Goal: Information Seeking & Learning: Compare options

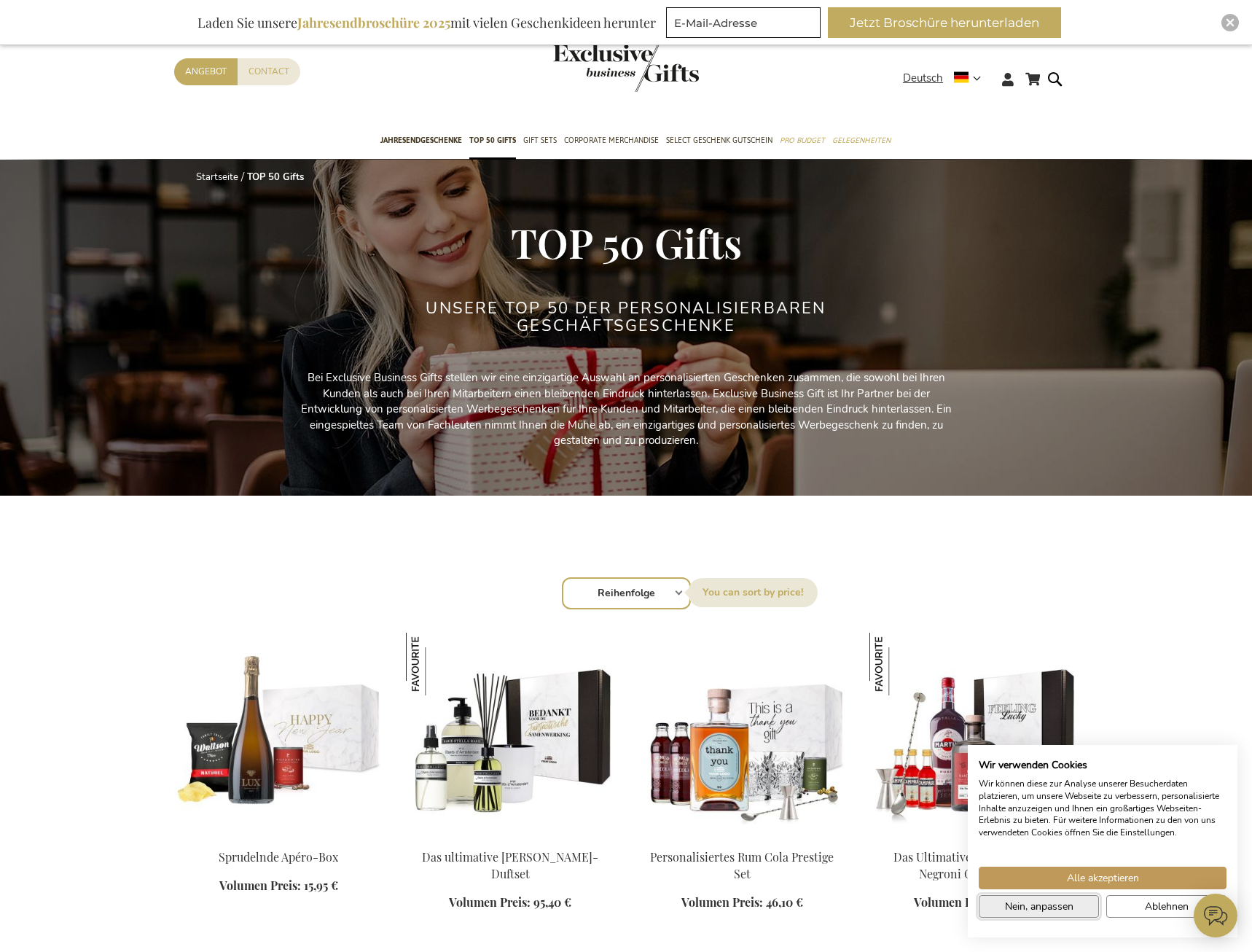
click at [1034, 906] on span "Nein, anpassen" at bounding box center [1039, 905] width 68 height 15
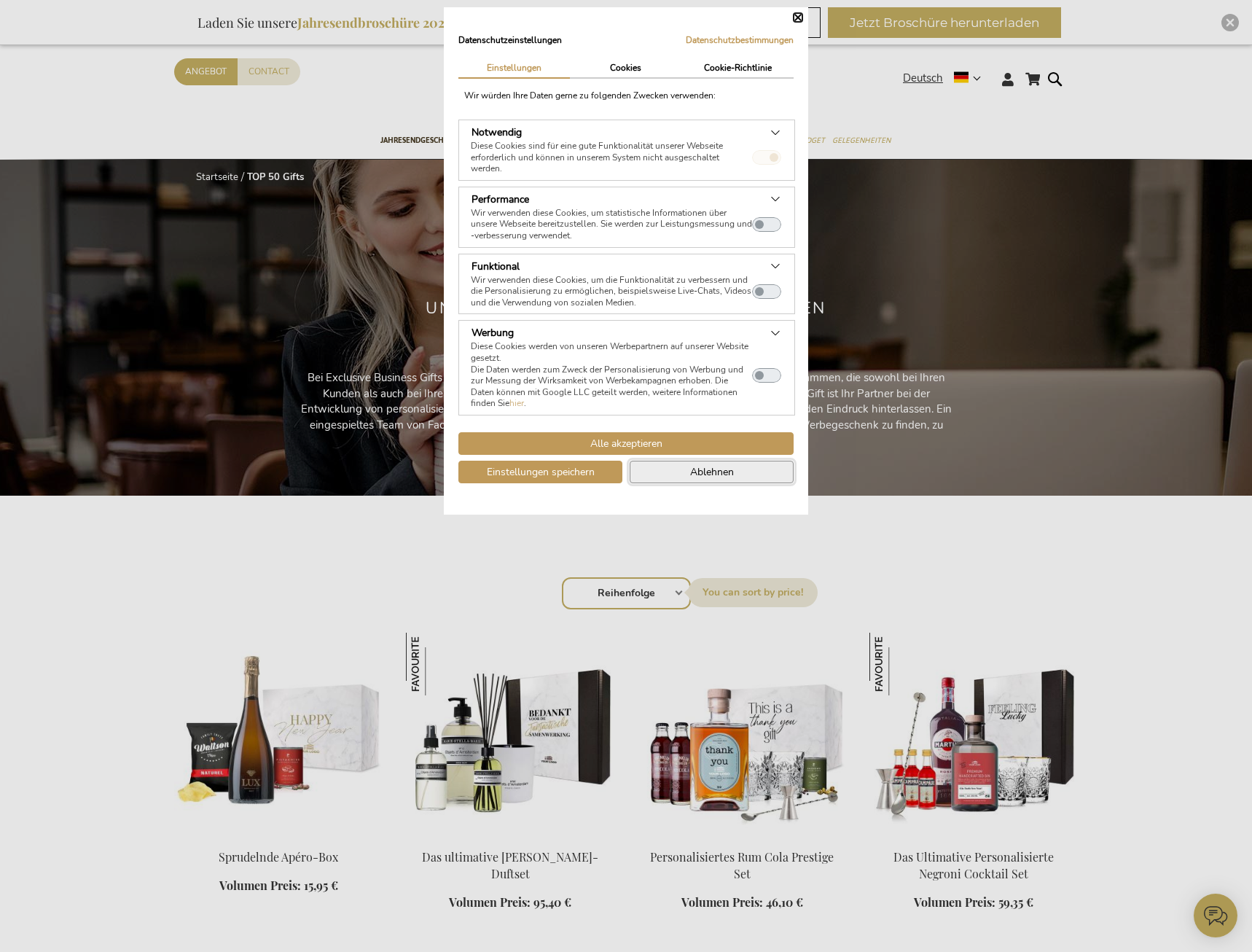
click at [683, 474] on button "Ablehnen" at bounding box center [711, 472] width 164 height 22
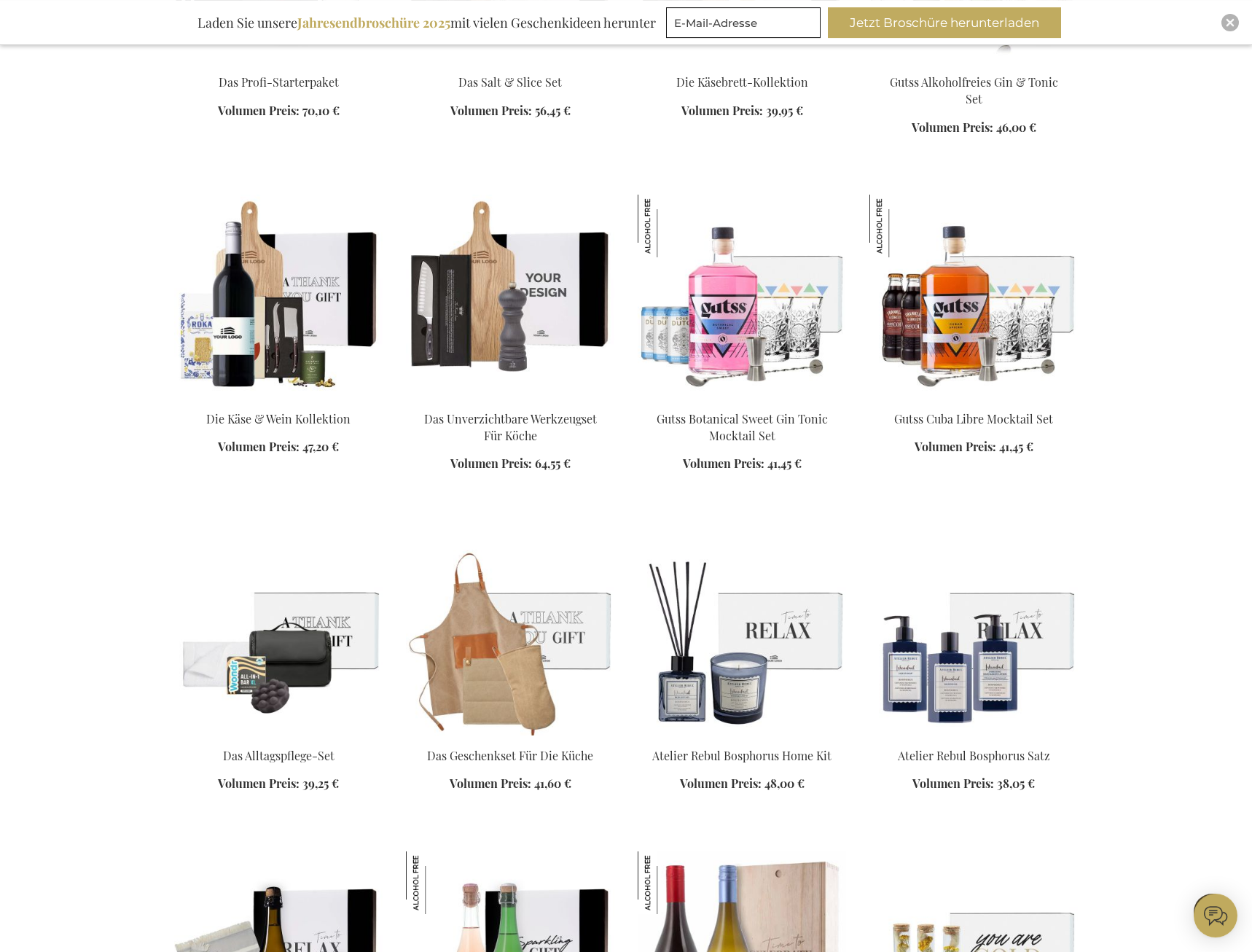
scroll to position [1487, 0]
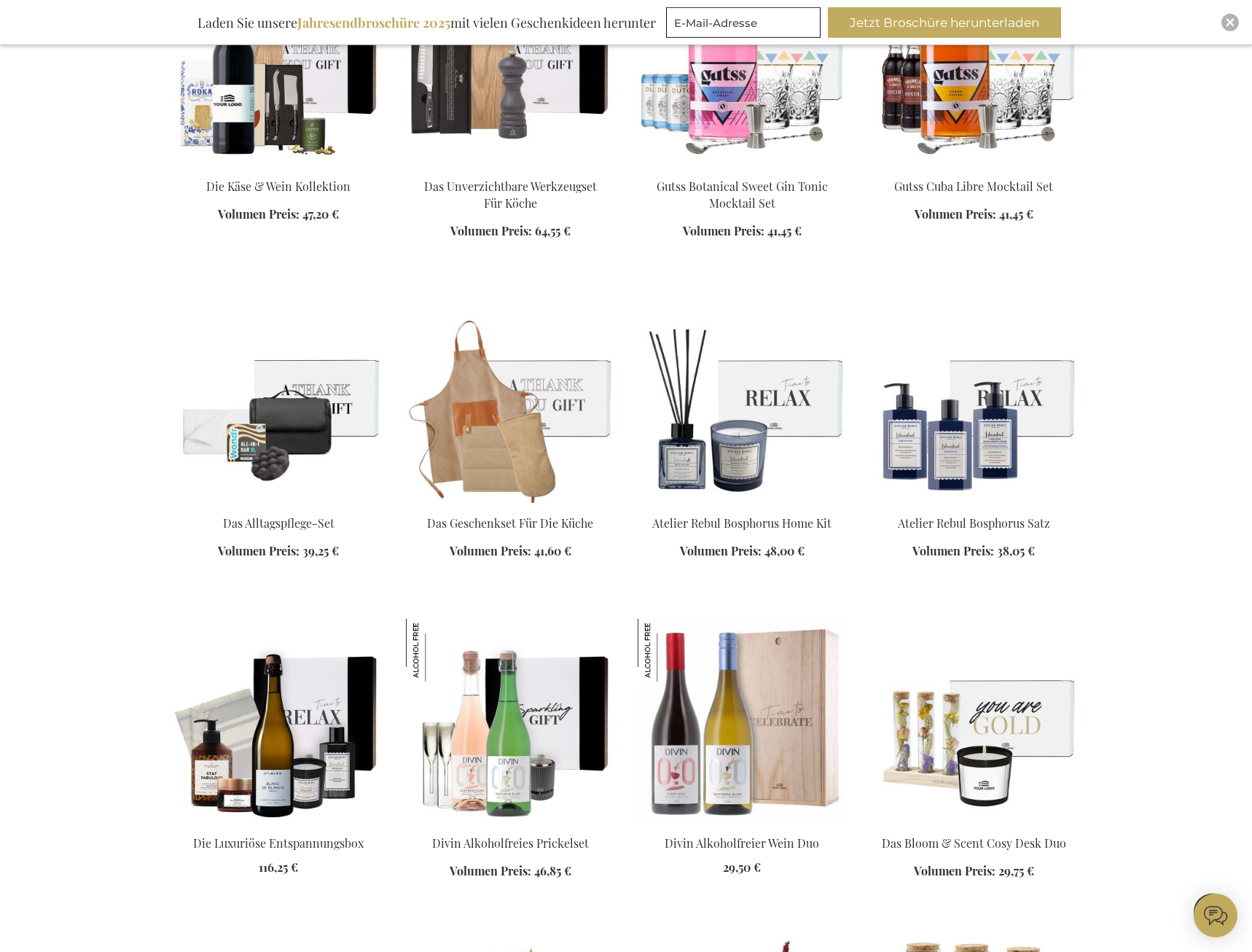
scroll to position [1933, 0]
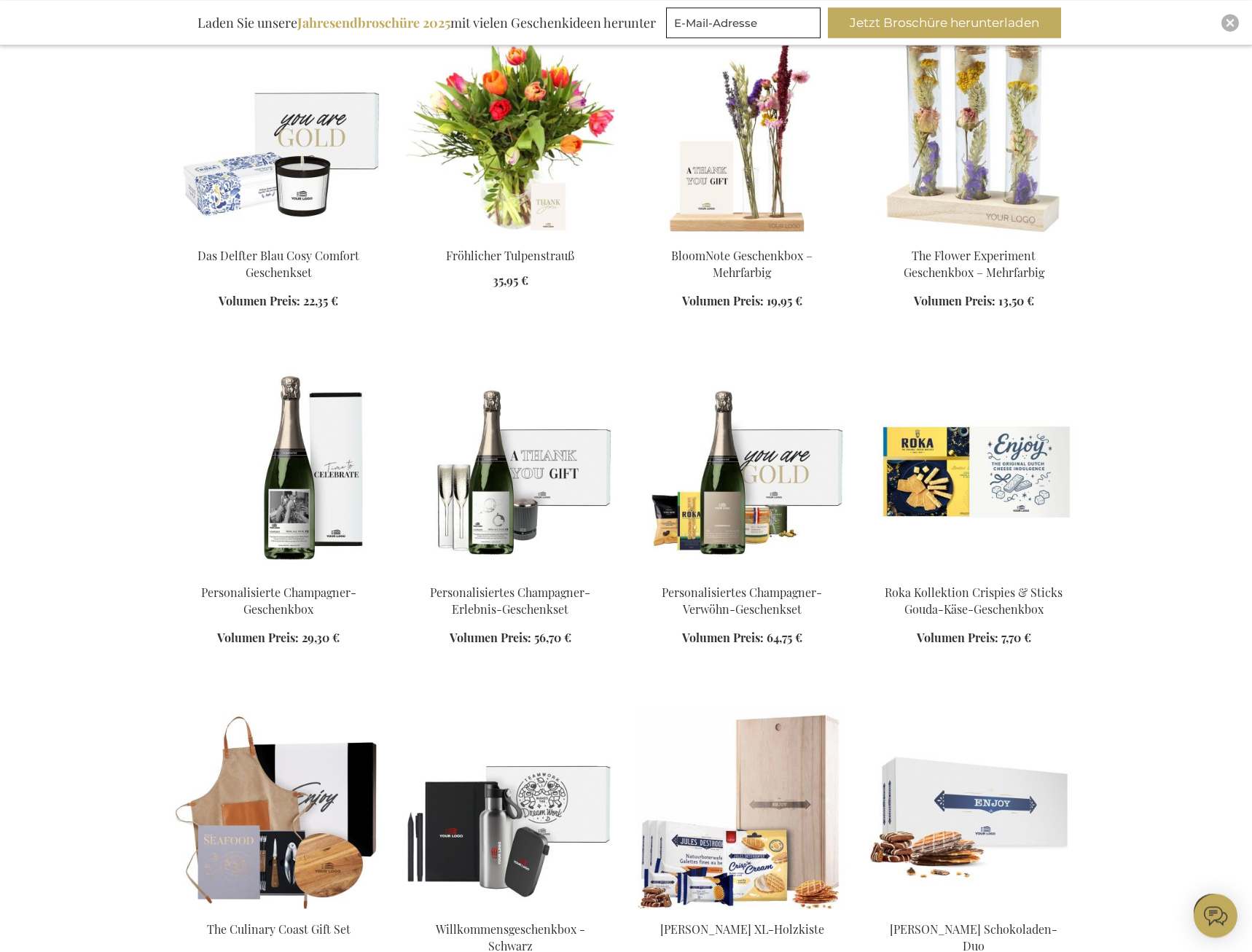
scroll to position [3048, 0]
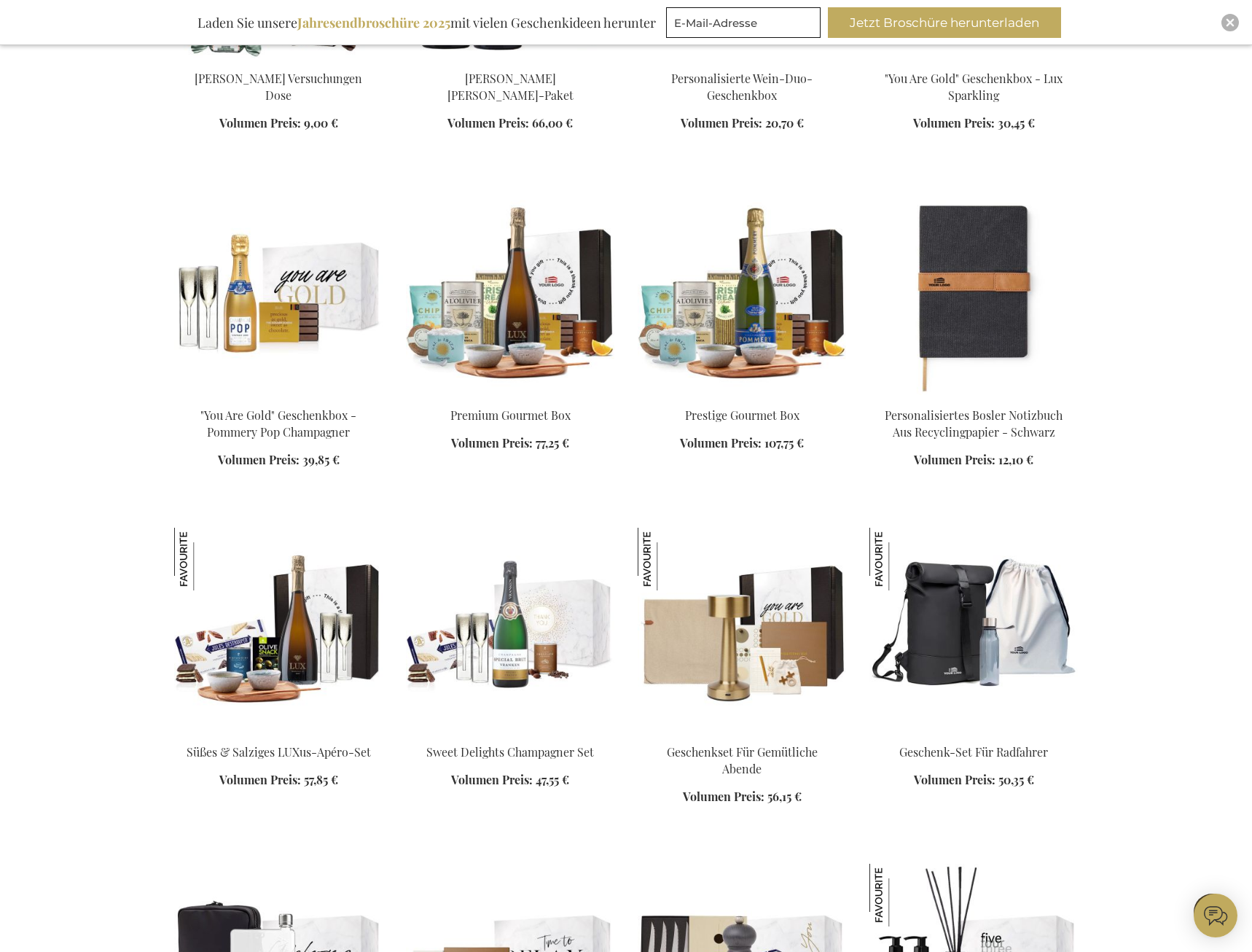
scroll to position [4163, 0]
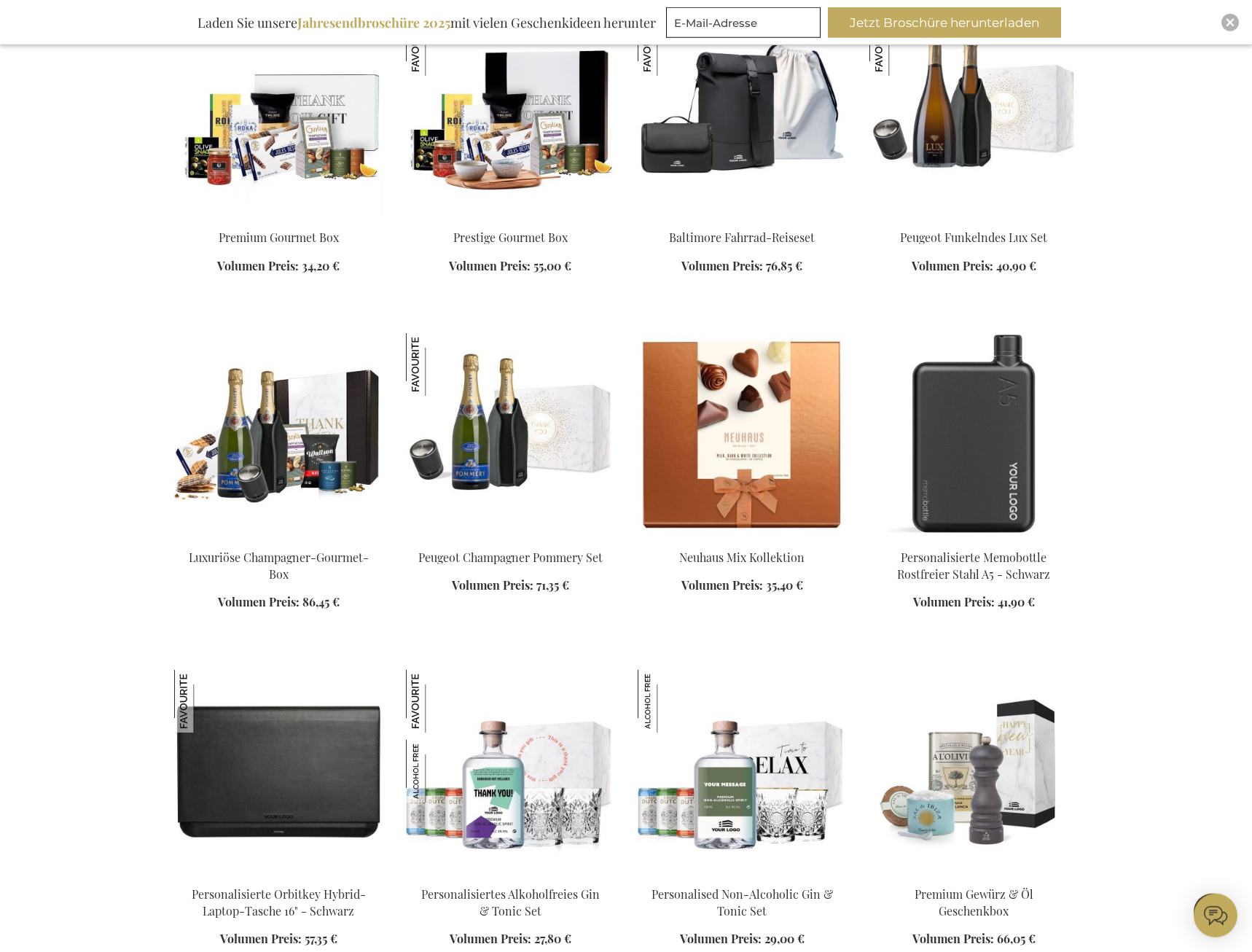
scroll to position [5426, 0]
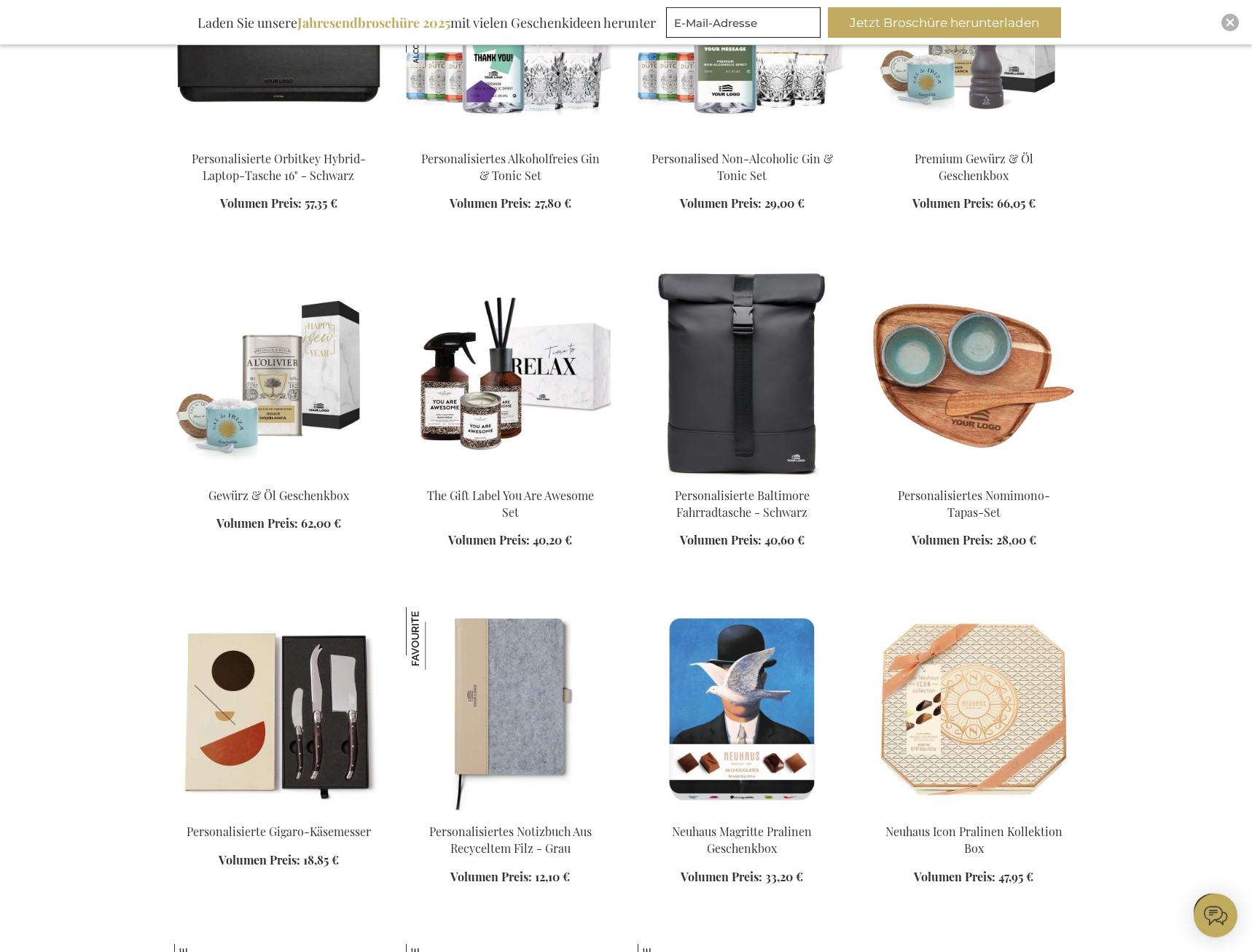
scroll to position [6319, 0]
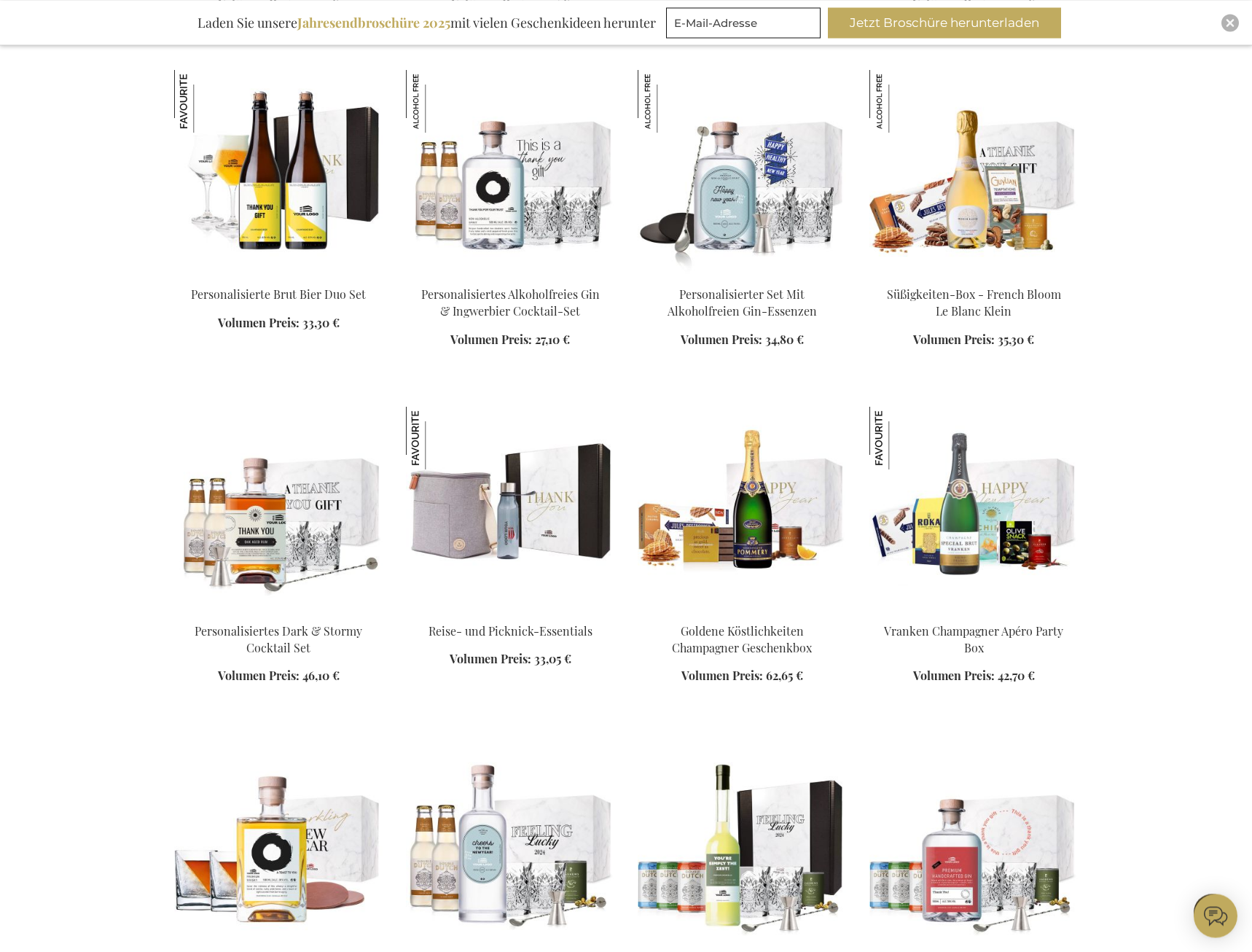
scroll to position [7434, 0]
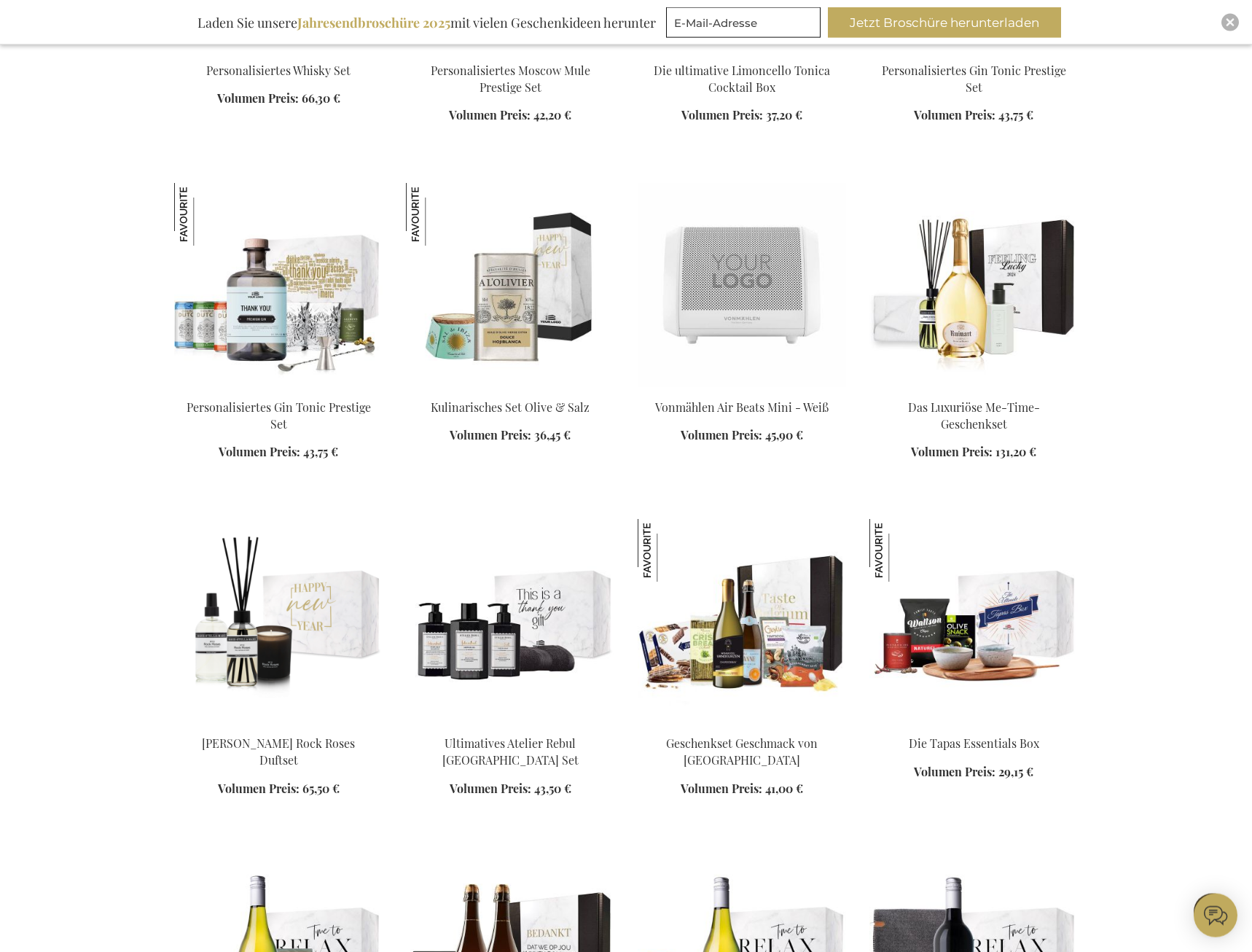
scroll to position [8177, 0]
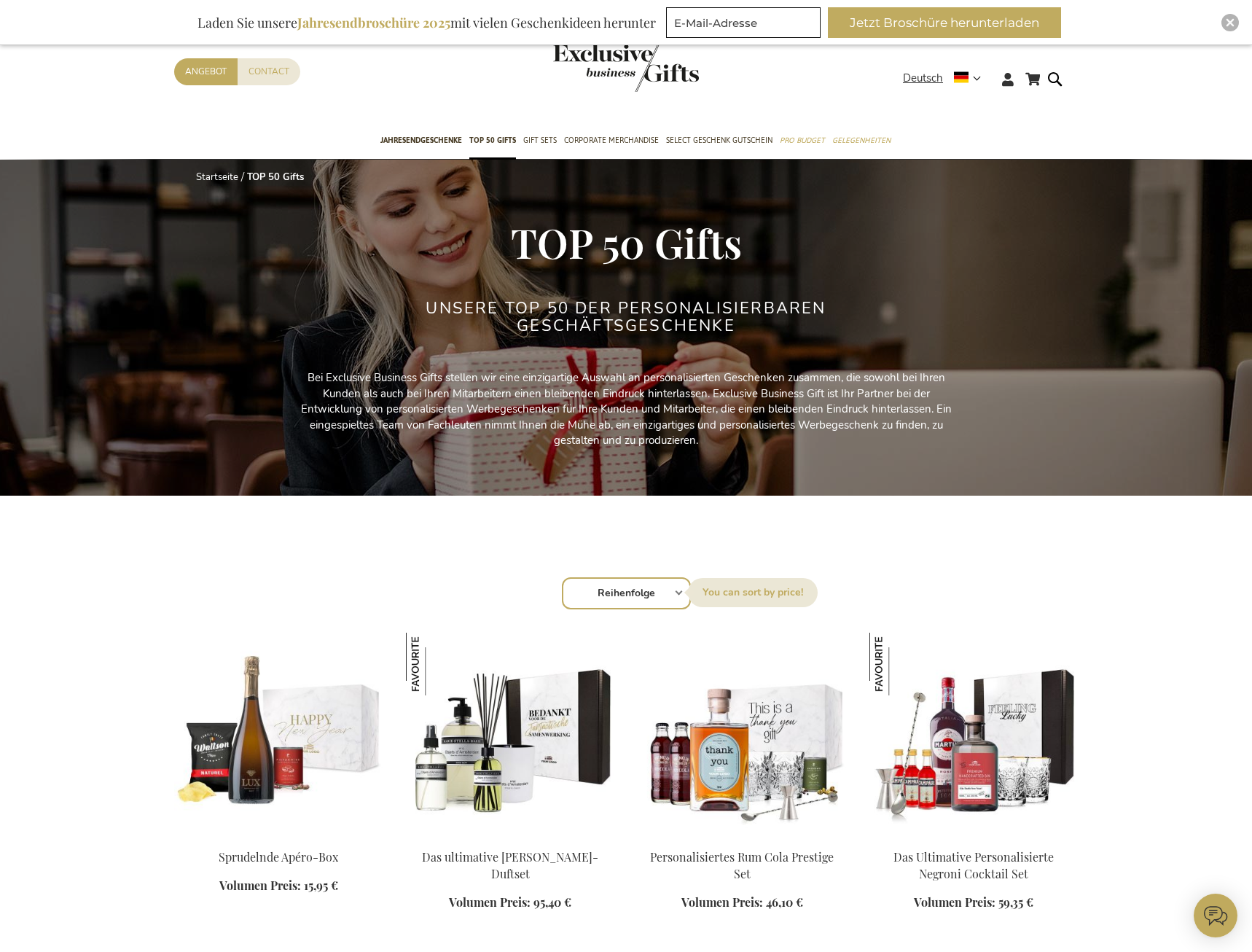
click at [562, 577] on select "Reihenfolge Best Sellers Am meisten angesehen [GEOGRAPHIC_DATA] Biggest Saving …" at bounding box center [626, 593] width 129 height 32
select select "price_desc"
click option "Price: high to low" at bounding box center [0, 0] width 0 height 0
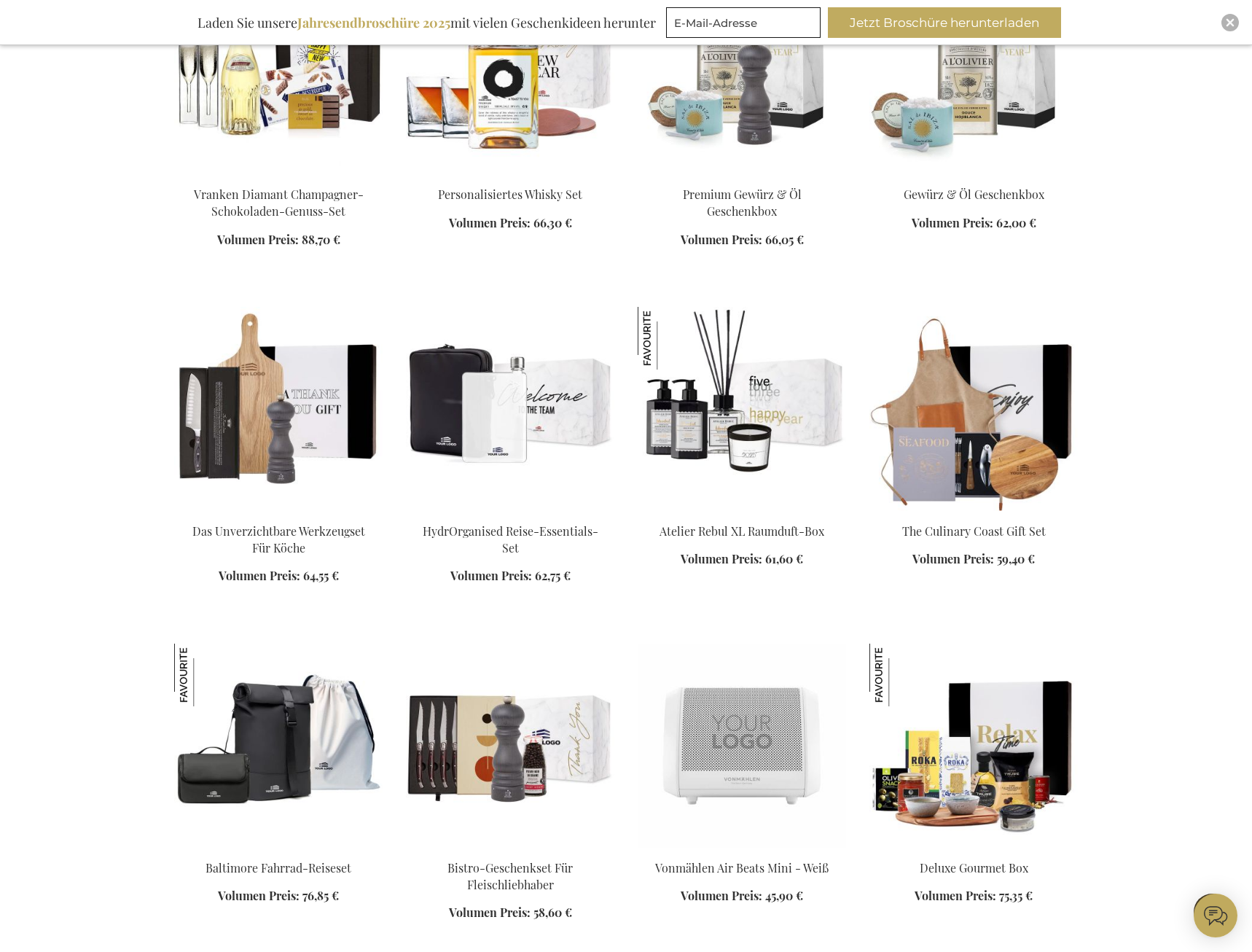
scroll to position [1338, 0]
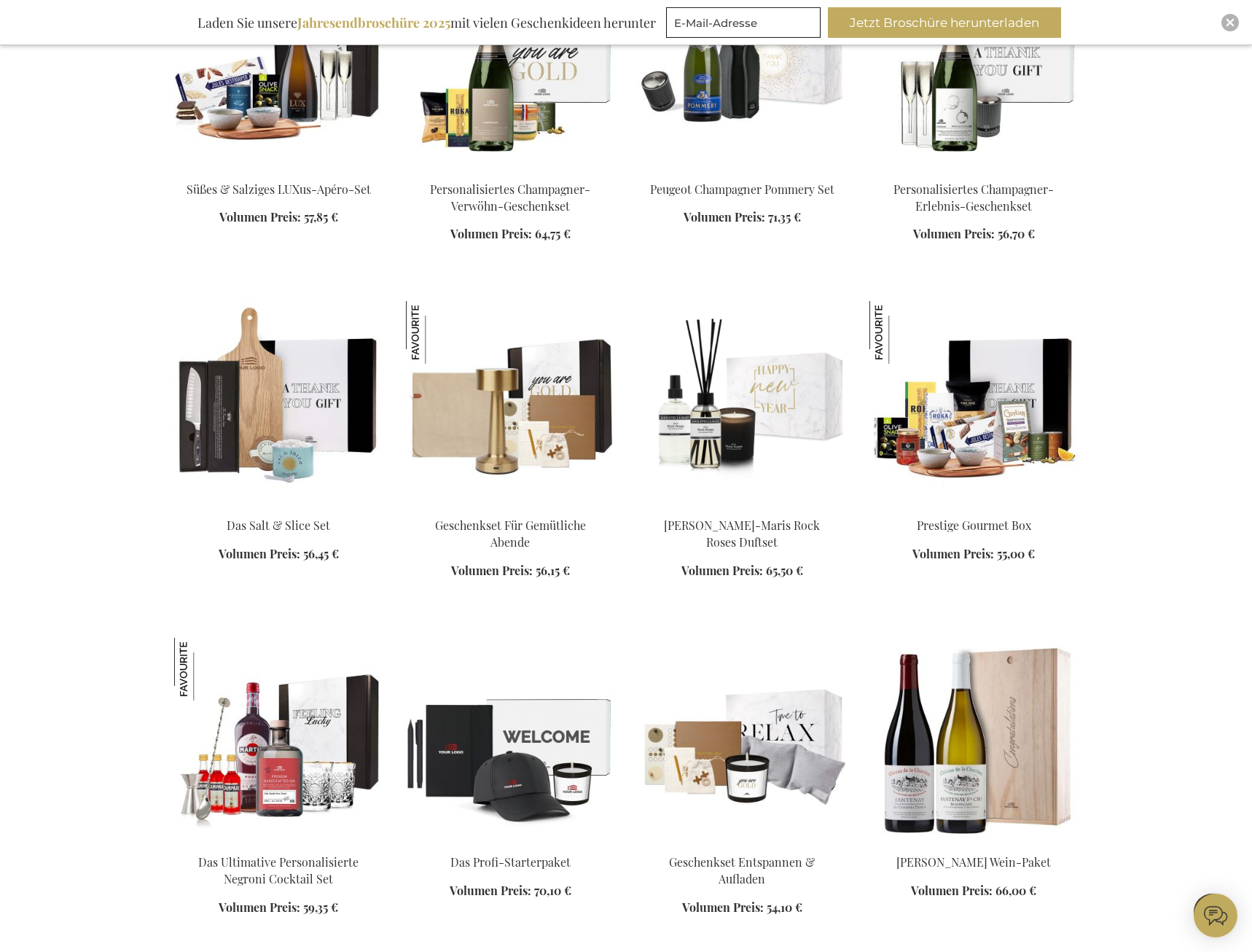
scroll to position [2527, 0]
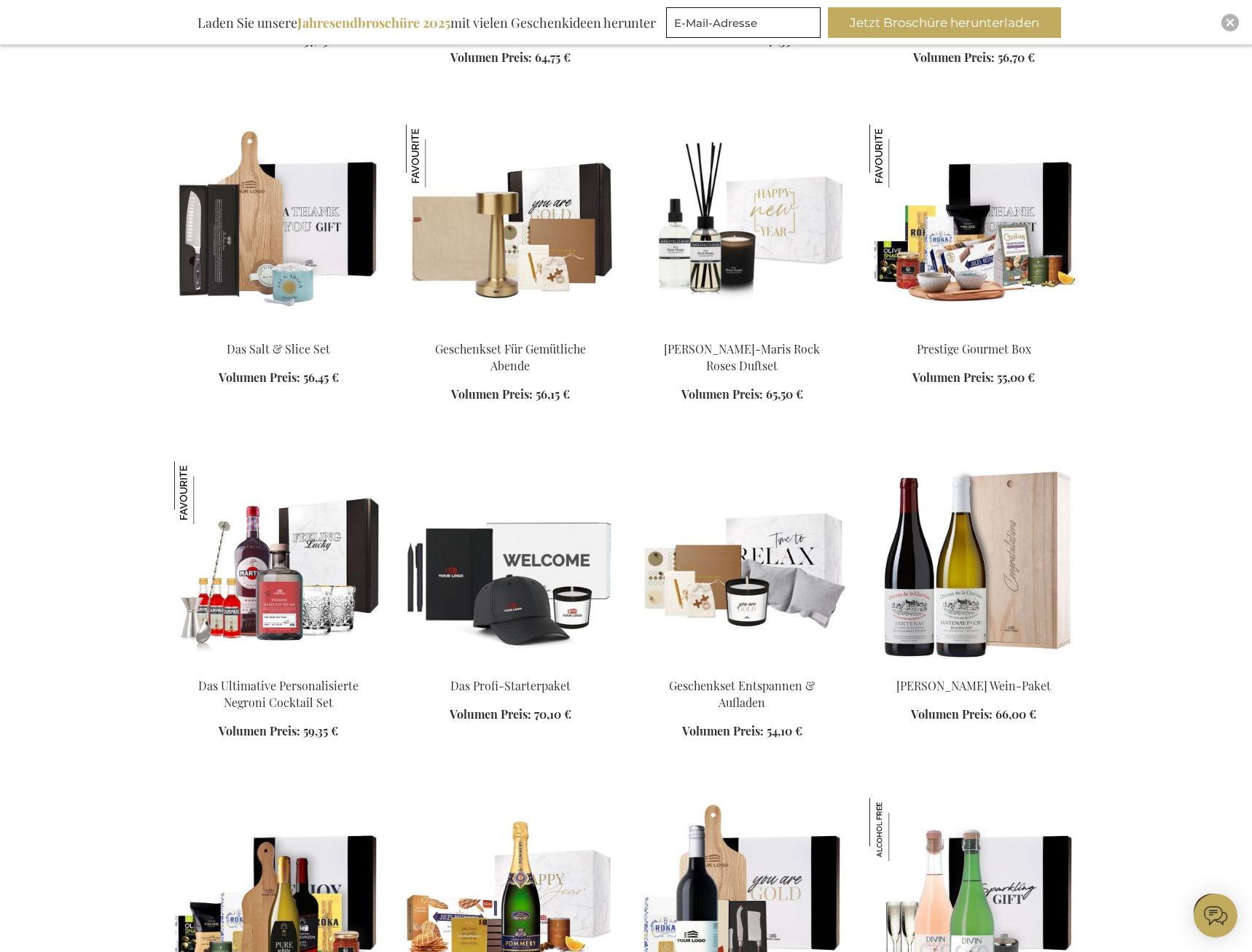
scroll to position [3271, 0]
